Goal: Transaction & Acquisition: Subscribe to service/newsletter

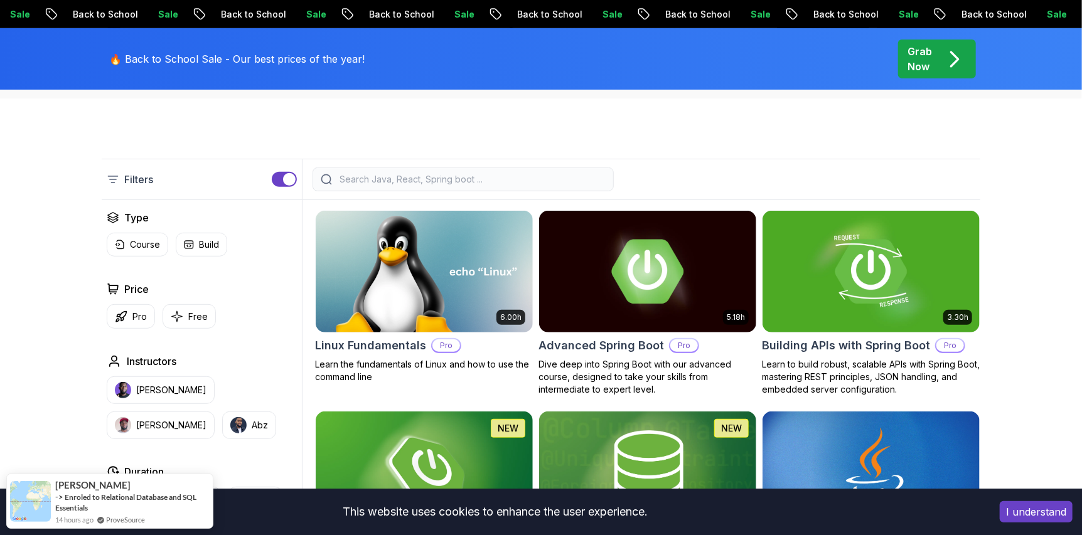
scroll to position [439, 0]
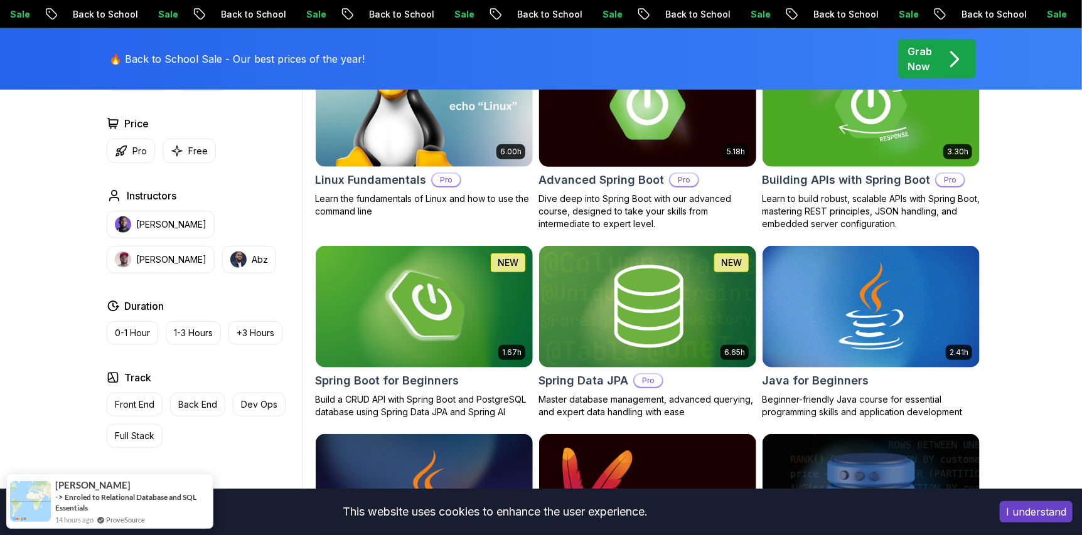
click at [677, 185] on p "Pro" at bounding box center [684, 180] width 28 height 13
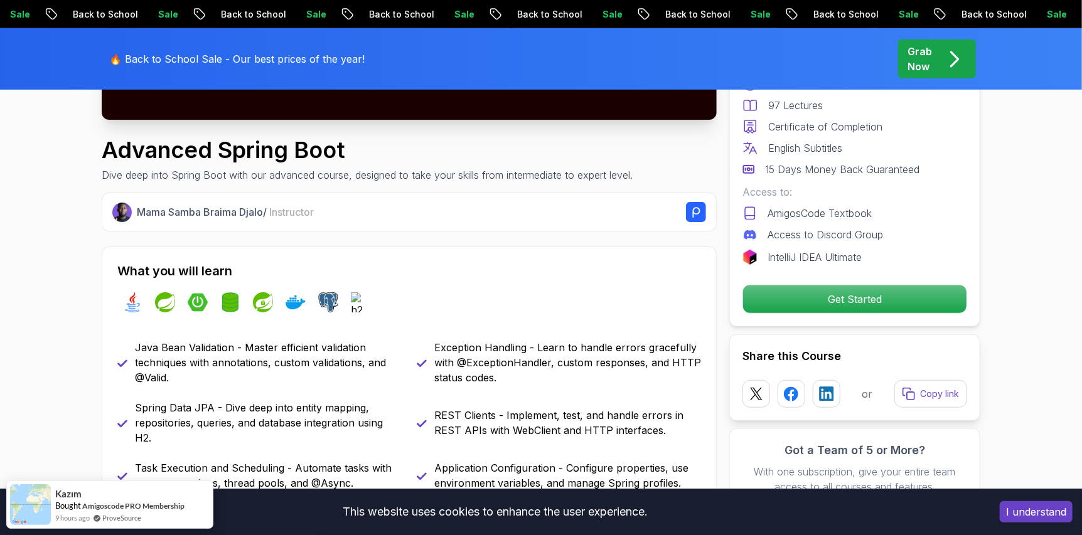
scroll to position [501, 0]
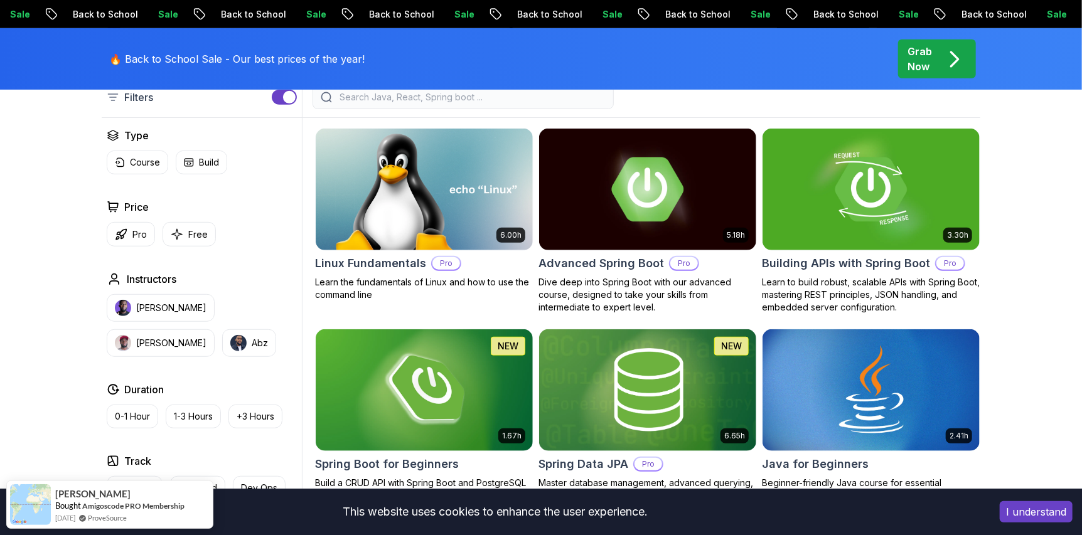
scroll to position [439, 0]
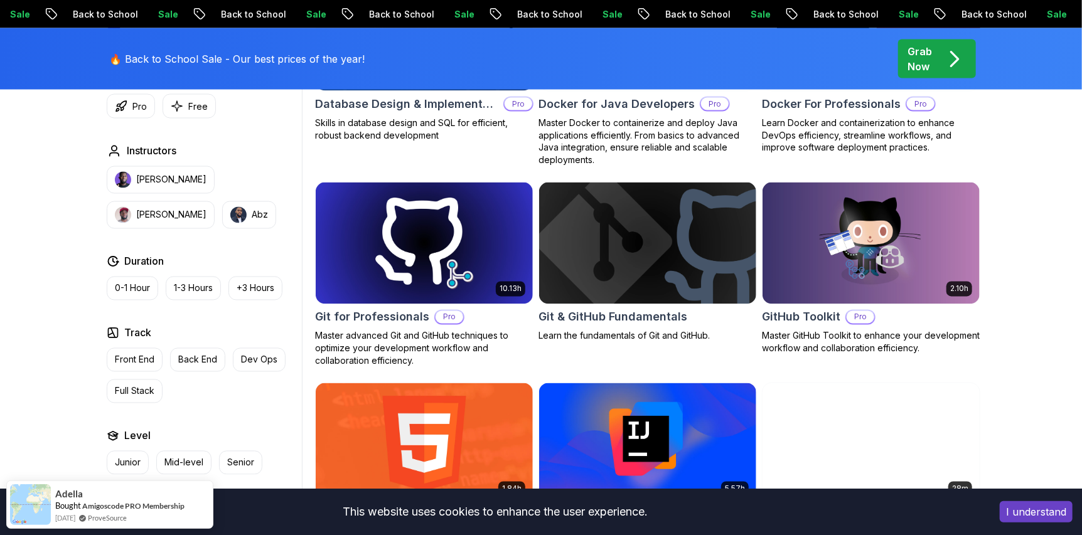
scroll to position [1192, 0]
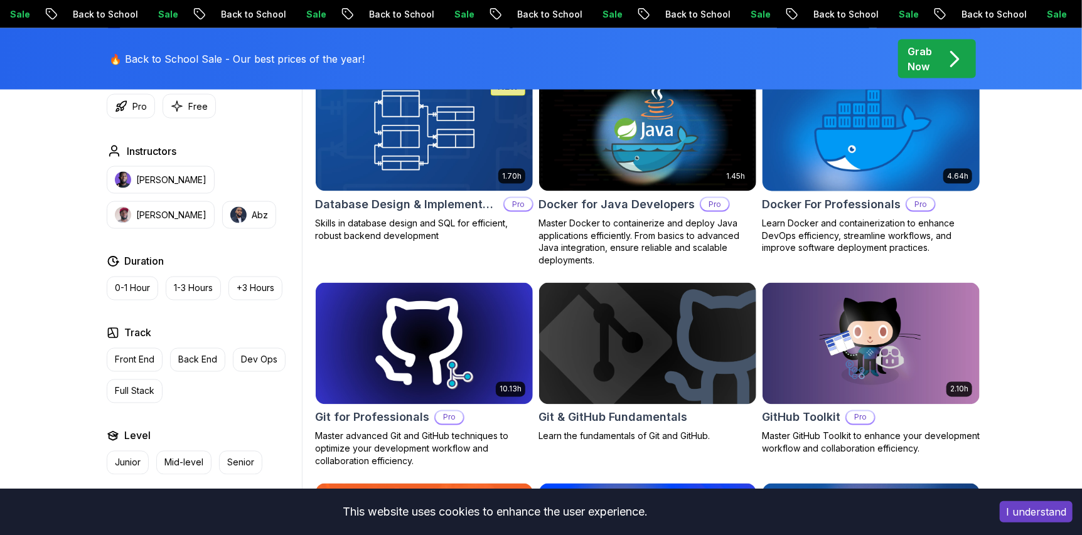
click at [834, 154] on img at bounding box center [871, 130] width 228 height 127
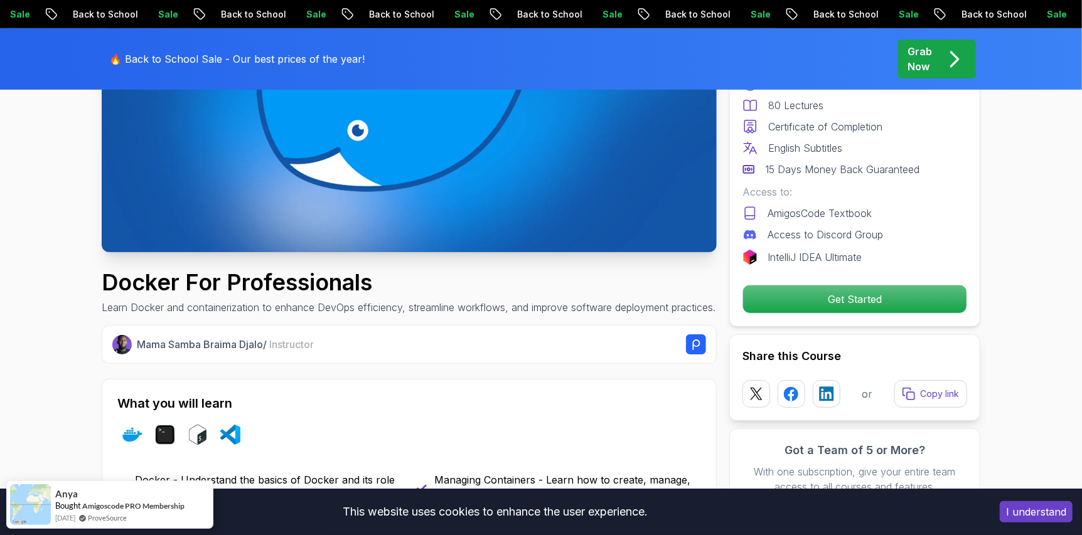
scroll to position [376, 0]
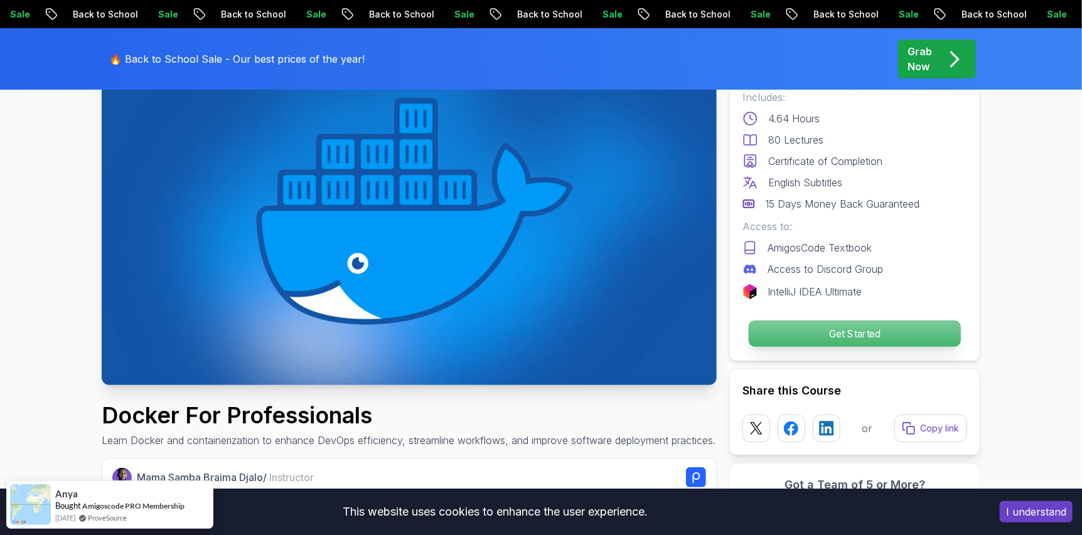
click at [838, 330] on p "Get Started" at bounding box center [855, 334] width 212 height 26
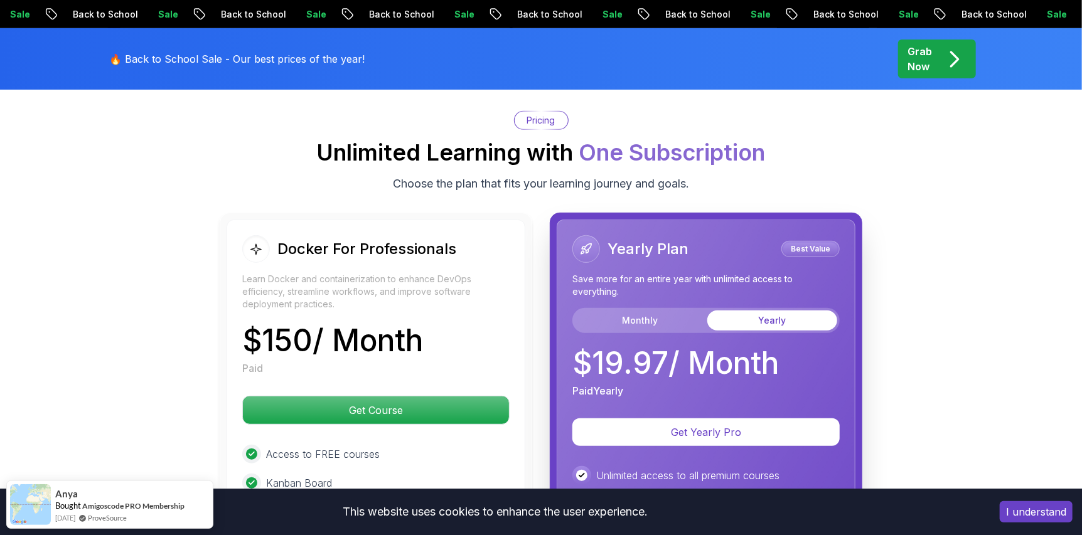
scroll to position [3201, 0]
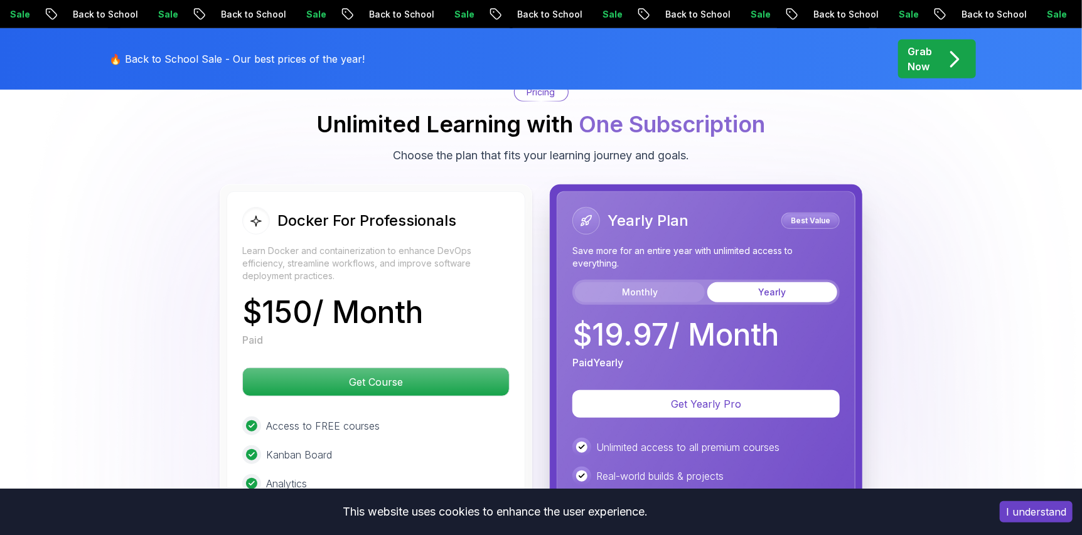
click at [663, 289] on button "Monthly" at bounding box center [640, 292] width 130 height 20
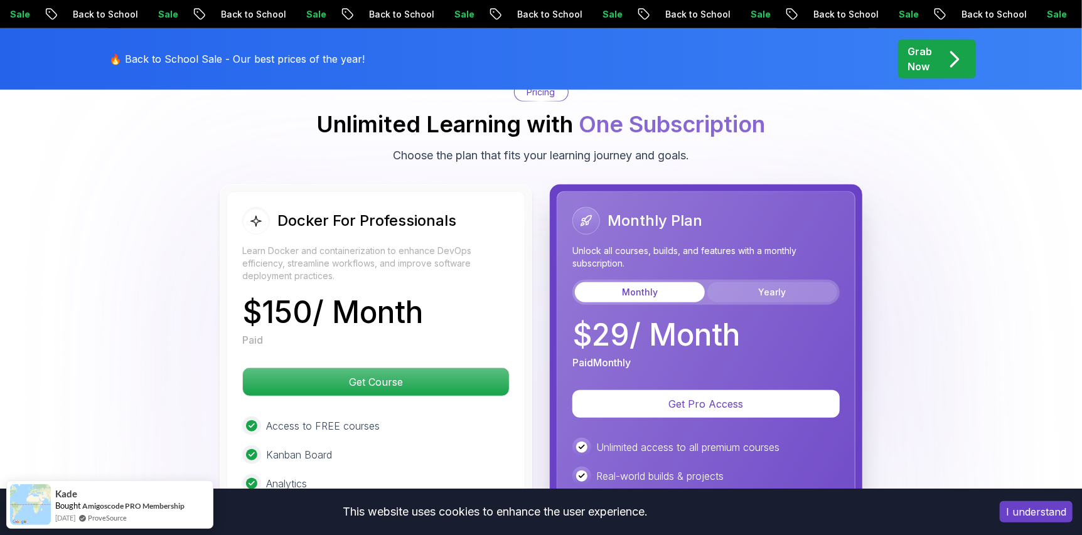
click at [759, 284] on button "Yearly" at bounding box center [772, 292] width 130 height 20
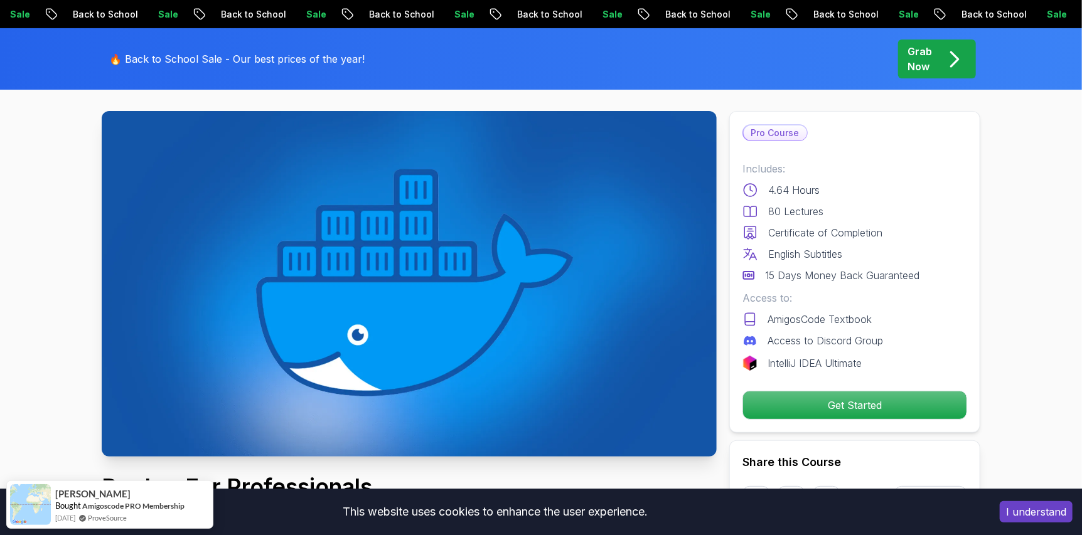
scroll to position [0, 0]
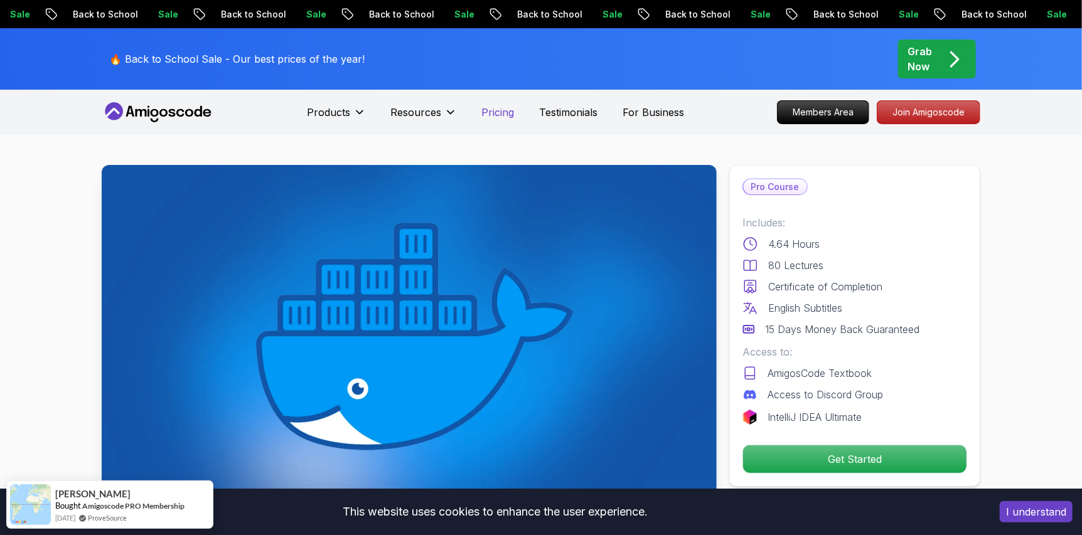
click at [491, 104] on div "Products Resources Pricing Testimonials For Business" at bounding box center [495, 112] width 377 height 25
click at [491, 109] on p "Pricing" at bounding box center [498, 112] width 33 height 15
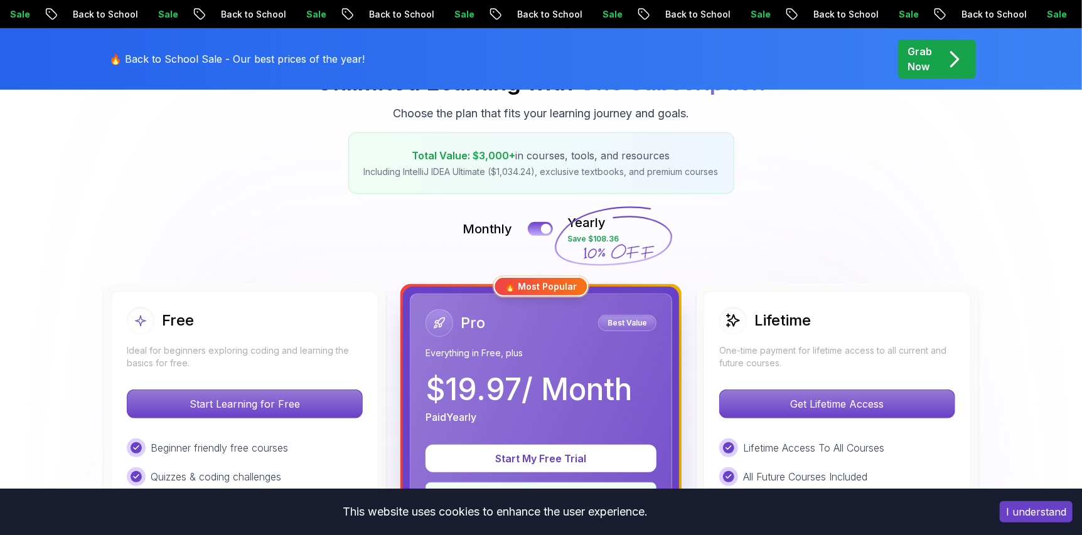
scroll to position [62, 0]
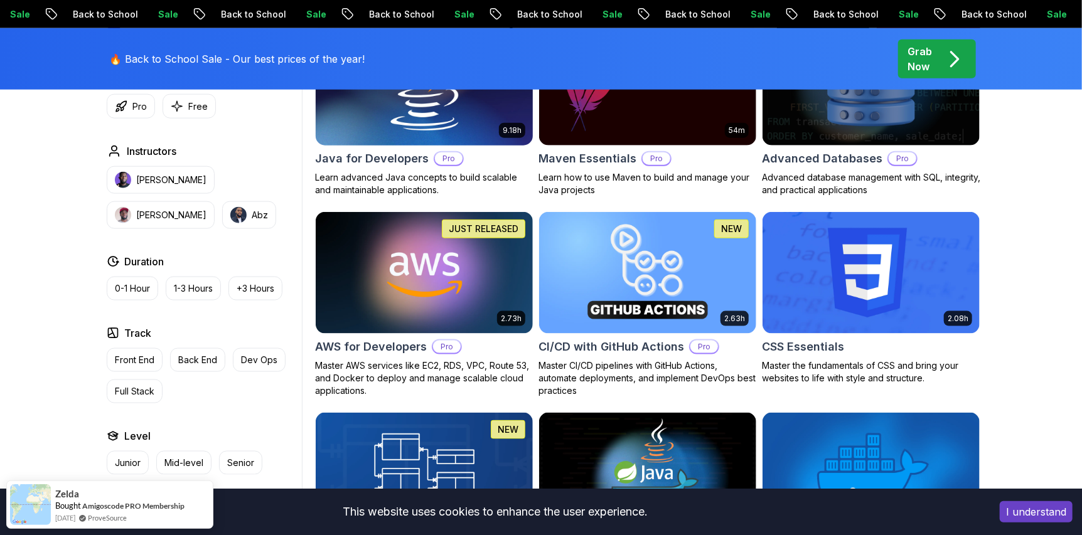
scroll to position [717, 0]
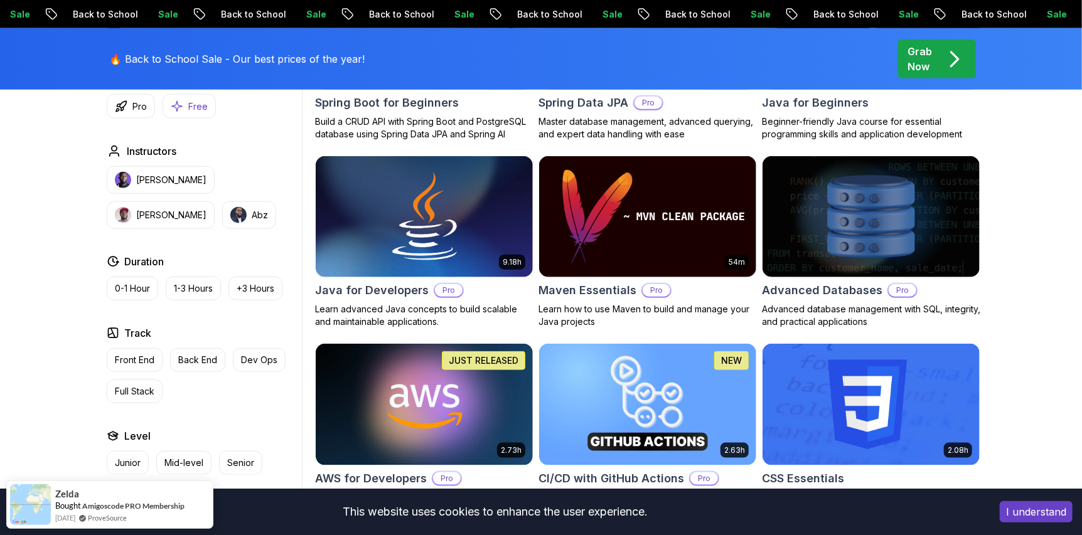
click at [190, 102] on p "Free" at bounding box center [197, 106] width 19 height 13
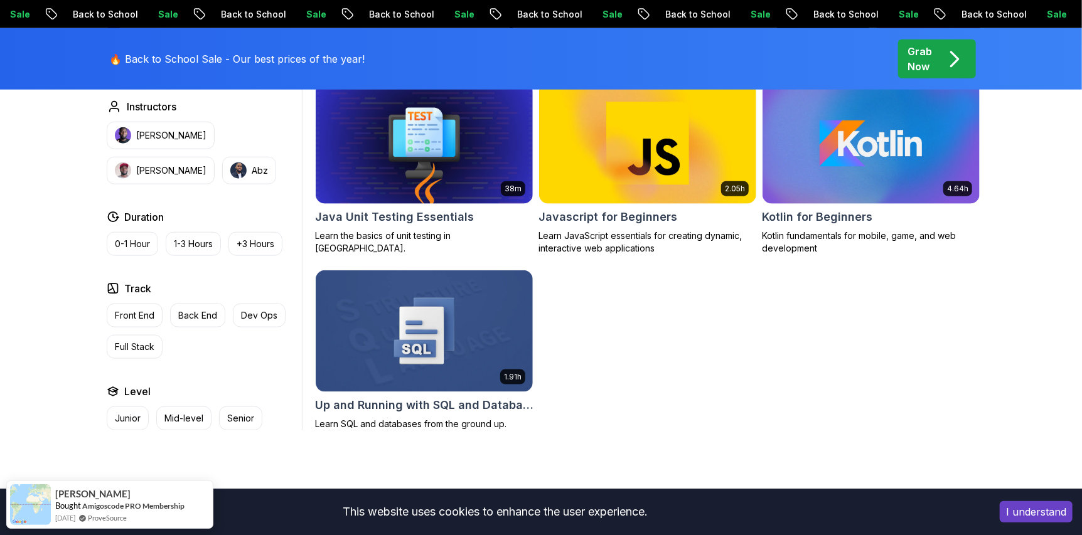
scroll to position [780, 0]
